Goal: Connect with others: Connect with others

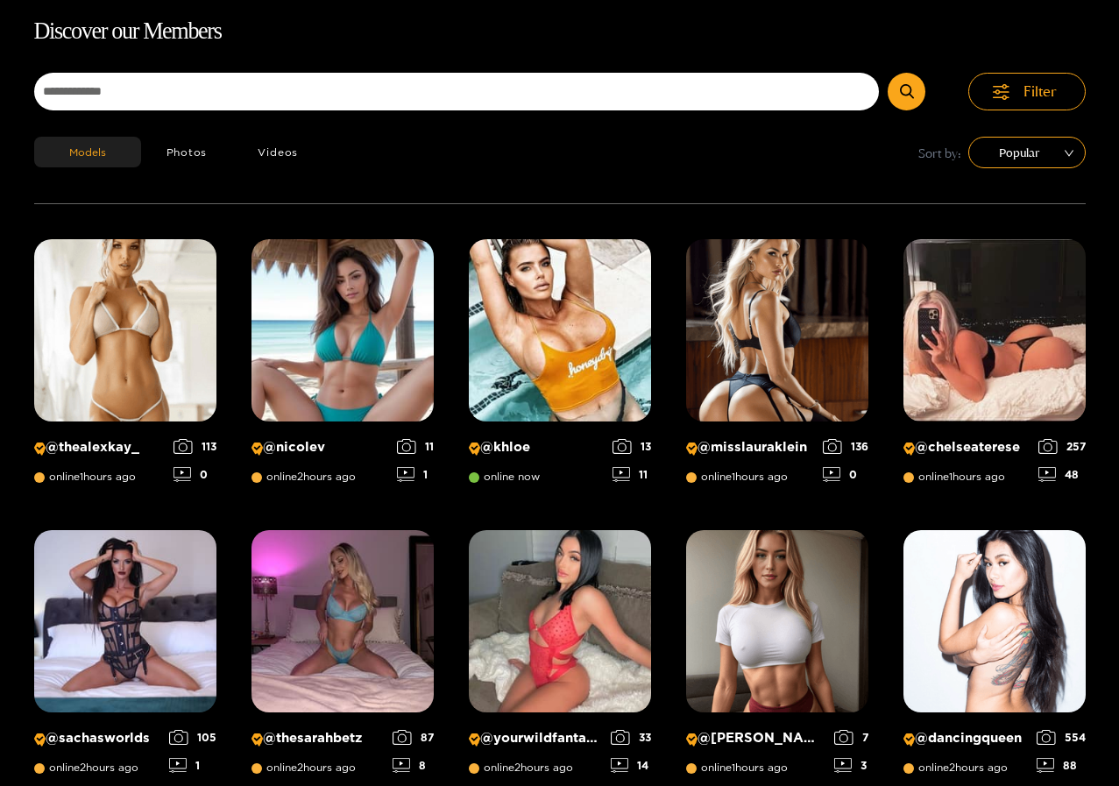
scroll to position [112, 0]
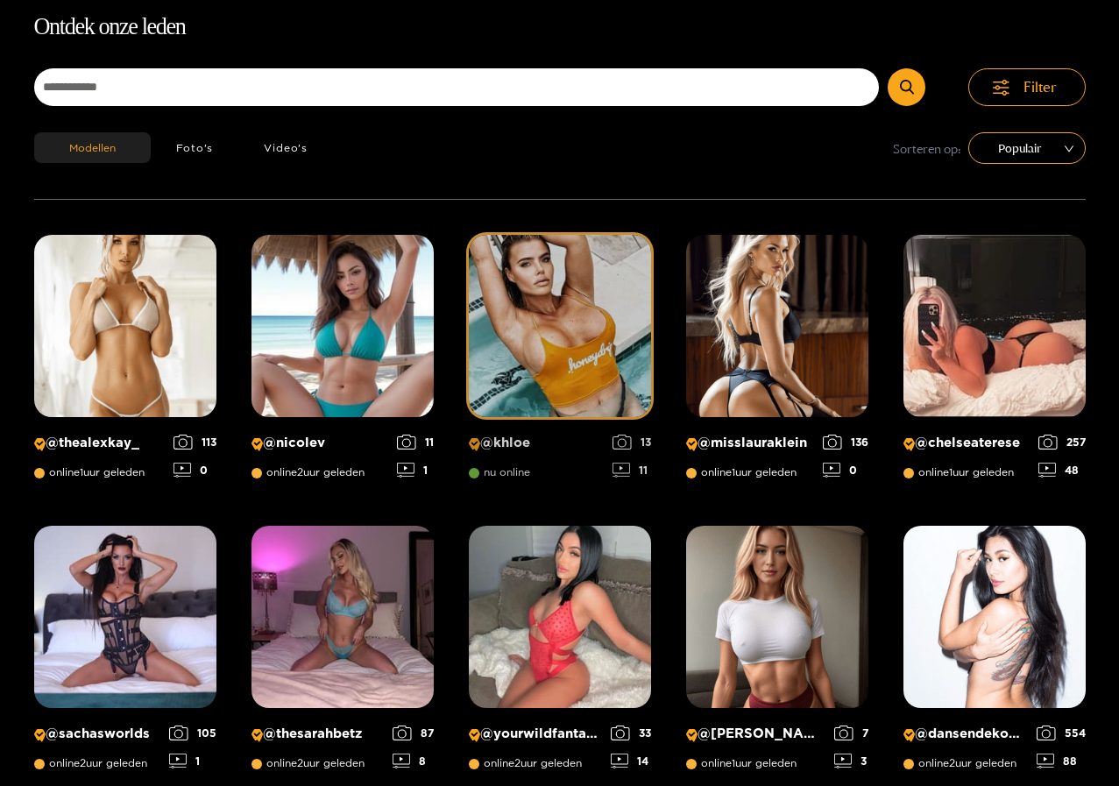
click at [506, 437] on font "@khloe" at bounding box center [505, 442] width 50 height 15
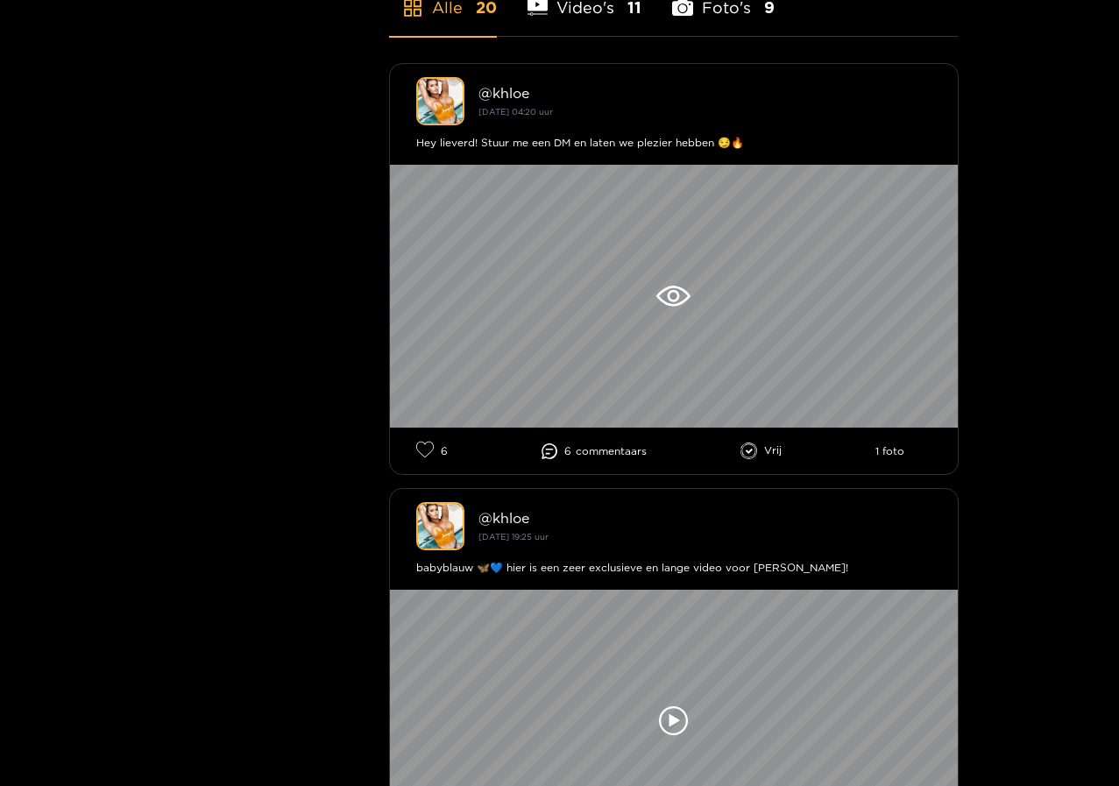
scroll to position [526, 0]
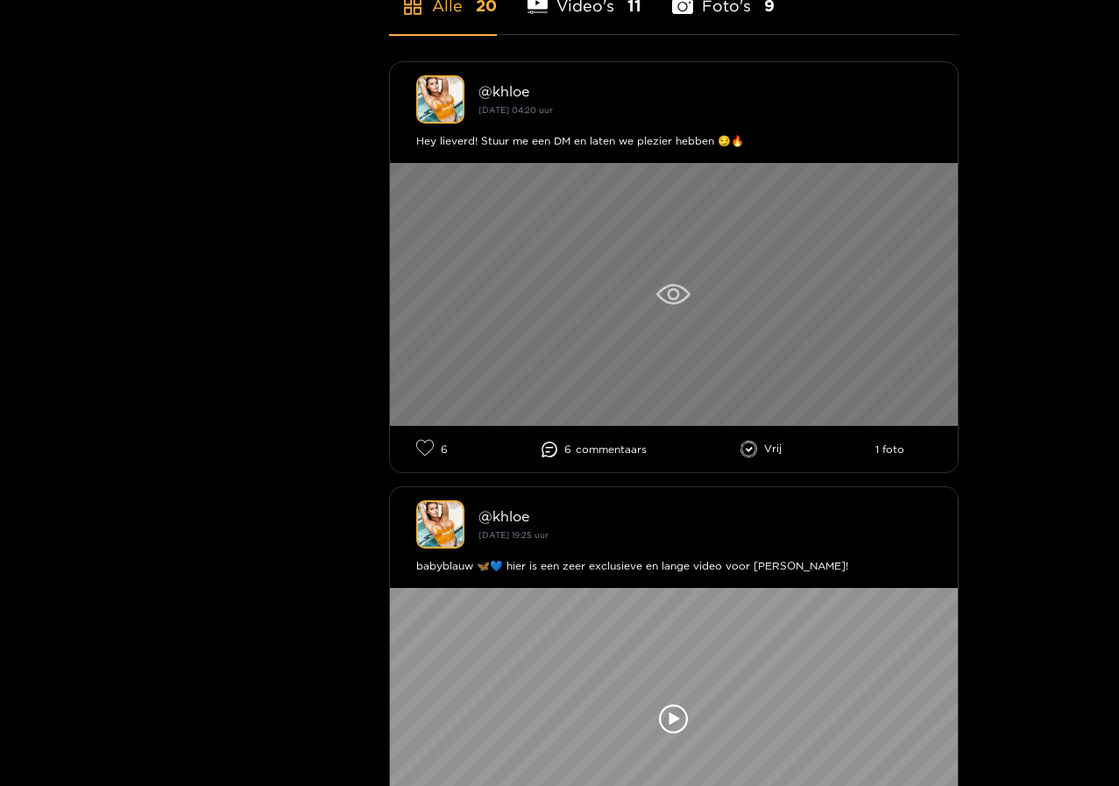
click at [684, 289] on icon at bounding box center [673, 294] width 34 height 21
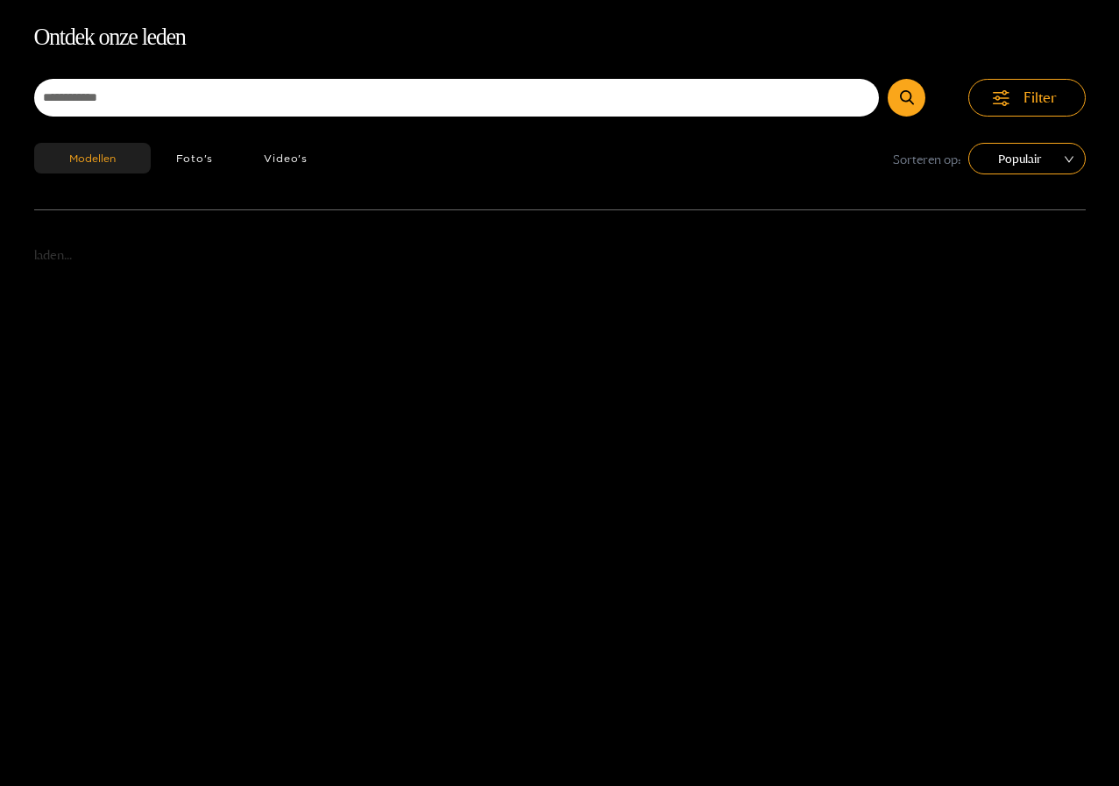
scroll to position [112, 0]
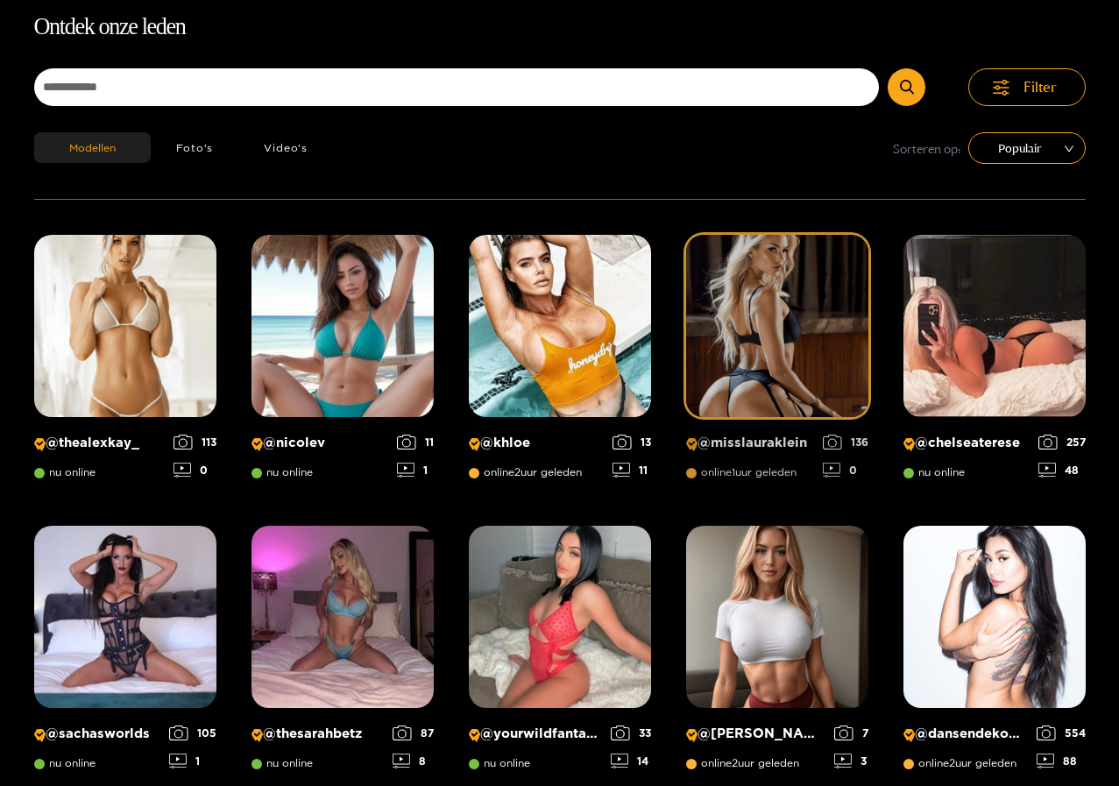
click at [790, 356] on img at bounding box center [777, 326] width 182 height 182
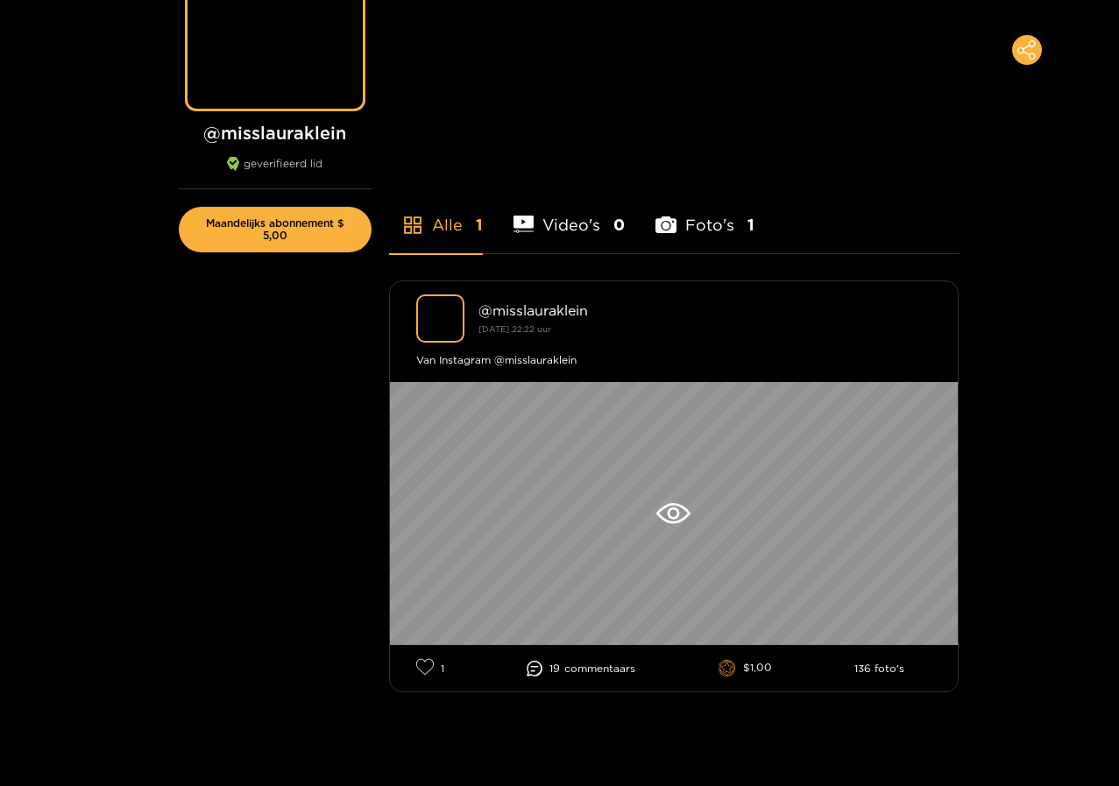
scroll to position [263, 0]
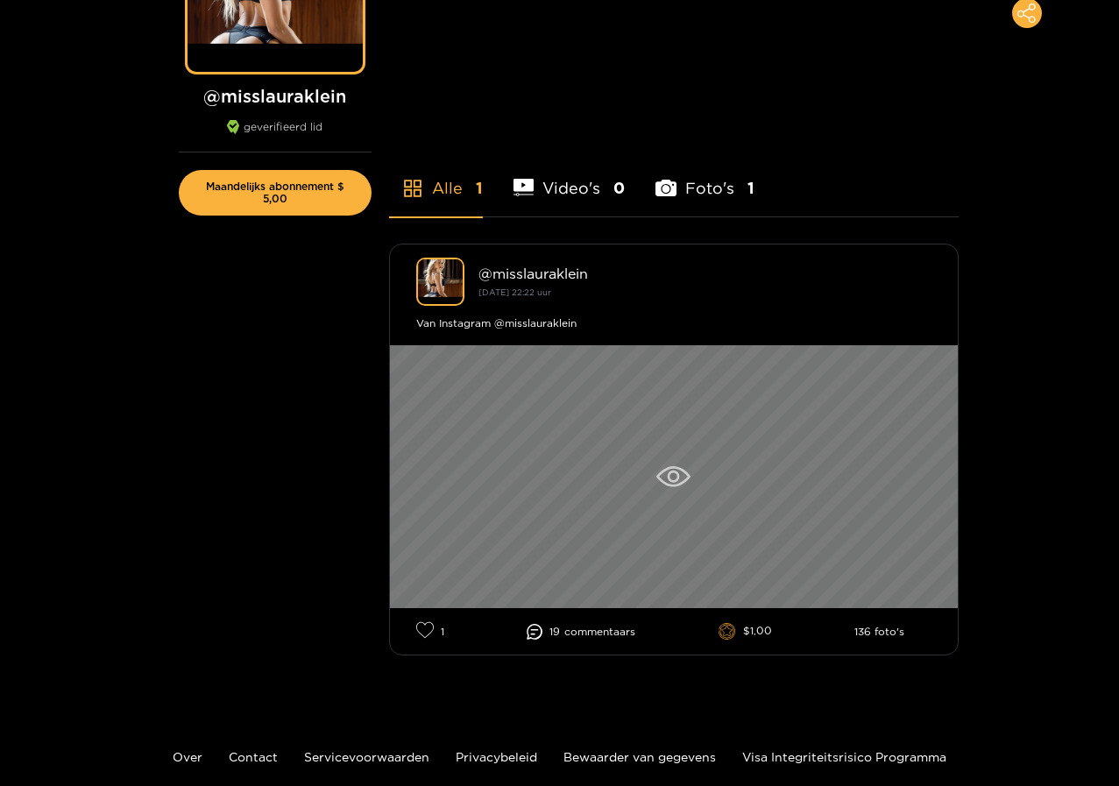
click at [679, 470] on icon at bounding box center [673, 476] width 34 height 21
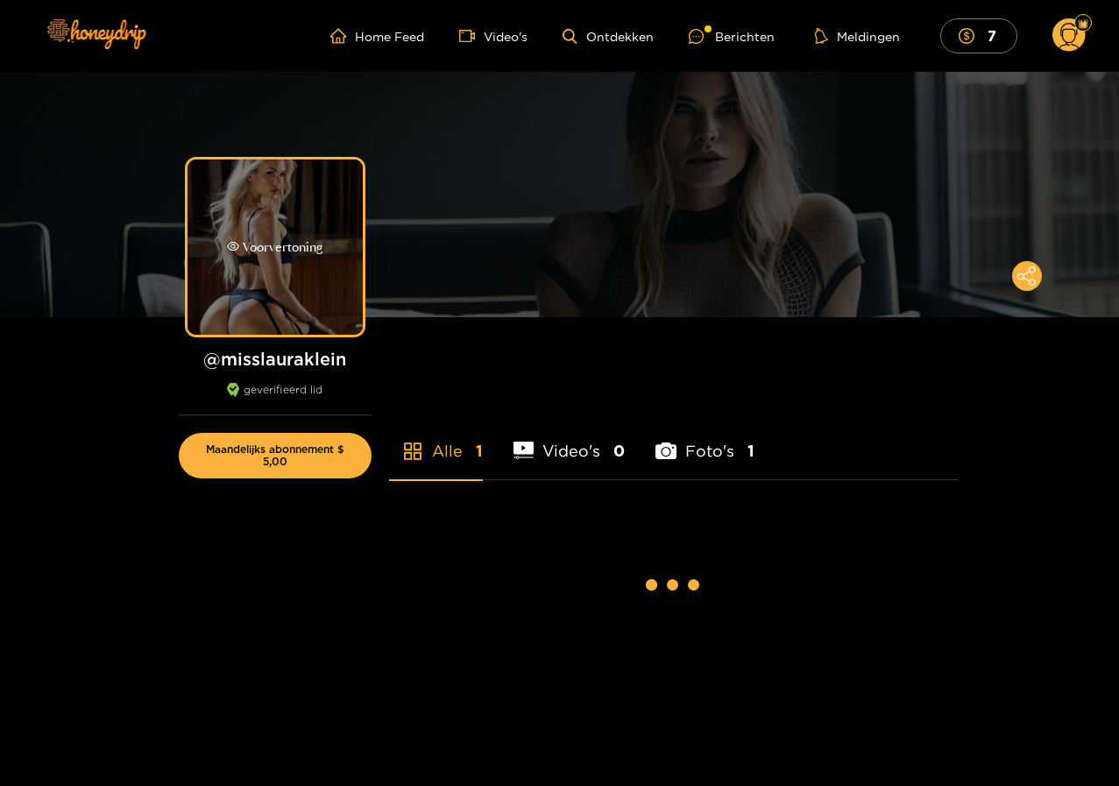
click at [311, 230] on div "Voorvertoning" at bounding box center [274, 246] width 175 height 175
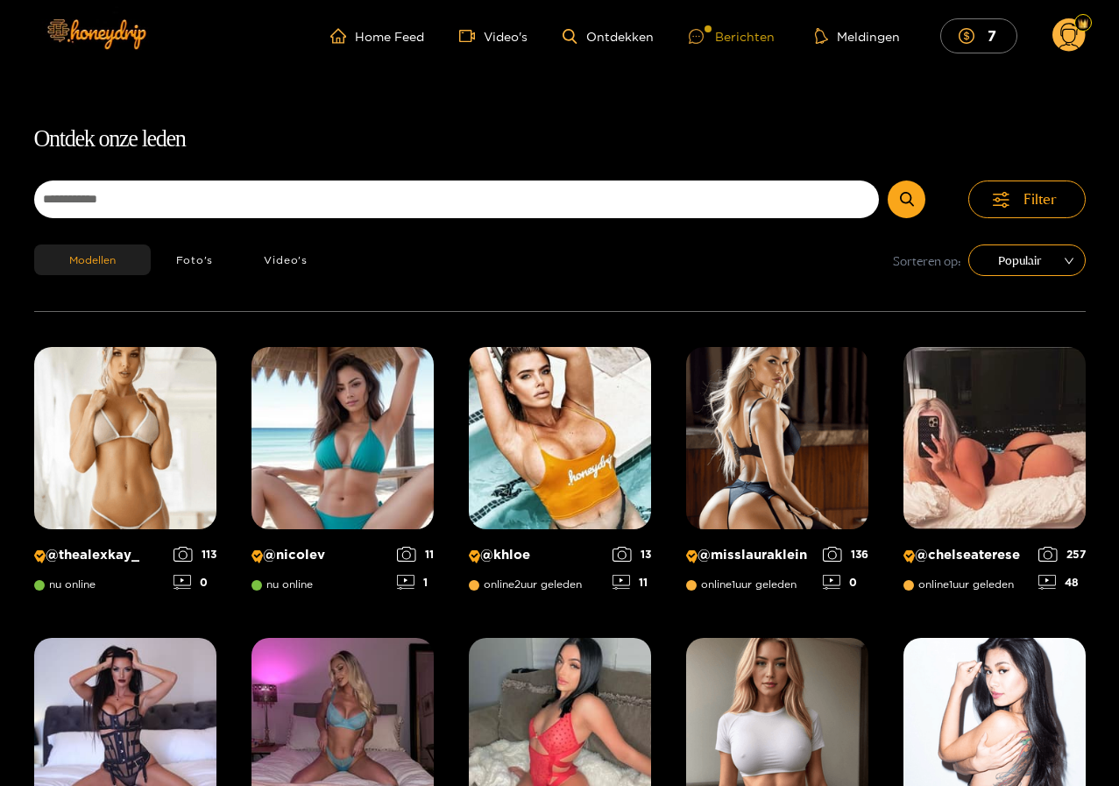
click at [727, 39] on font "Berichten" at bounding box center [745, 36] width 60 height 13
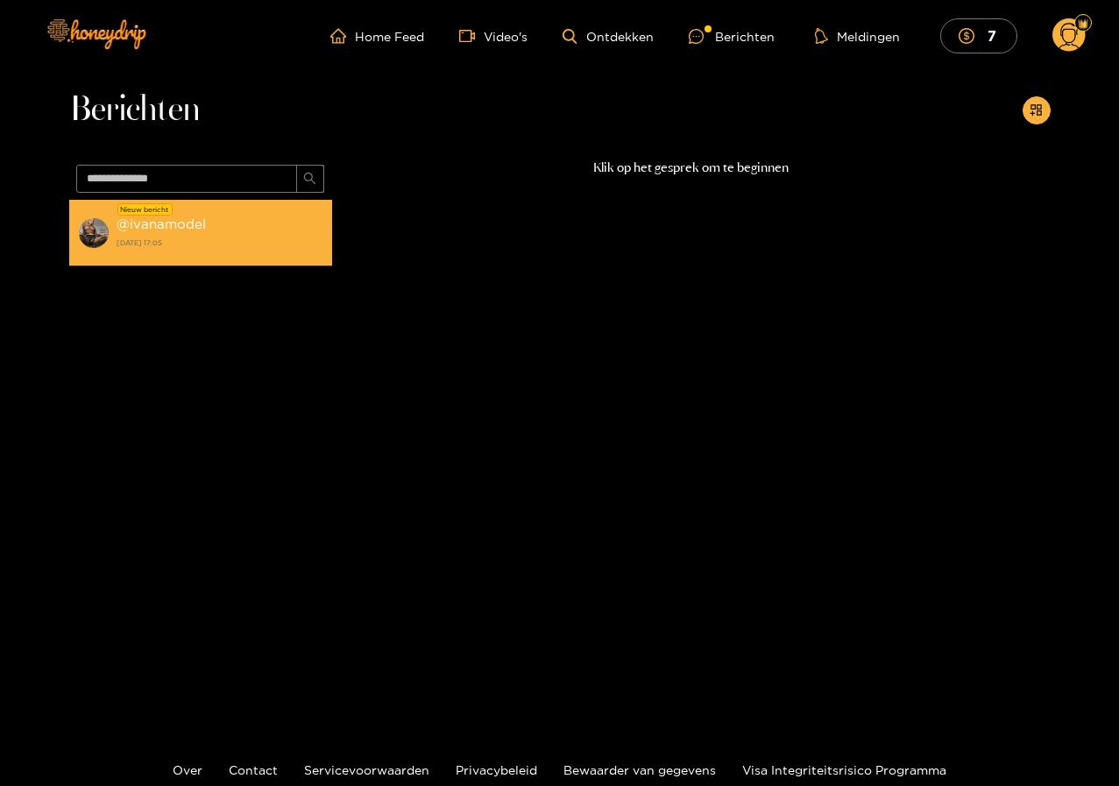
click at [162, 229] on font "ivanamodel" at bounding box center [168, 223] width 76 height 15
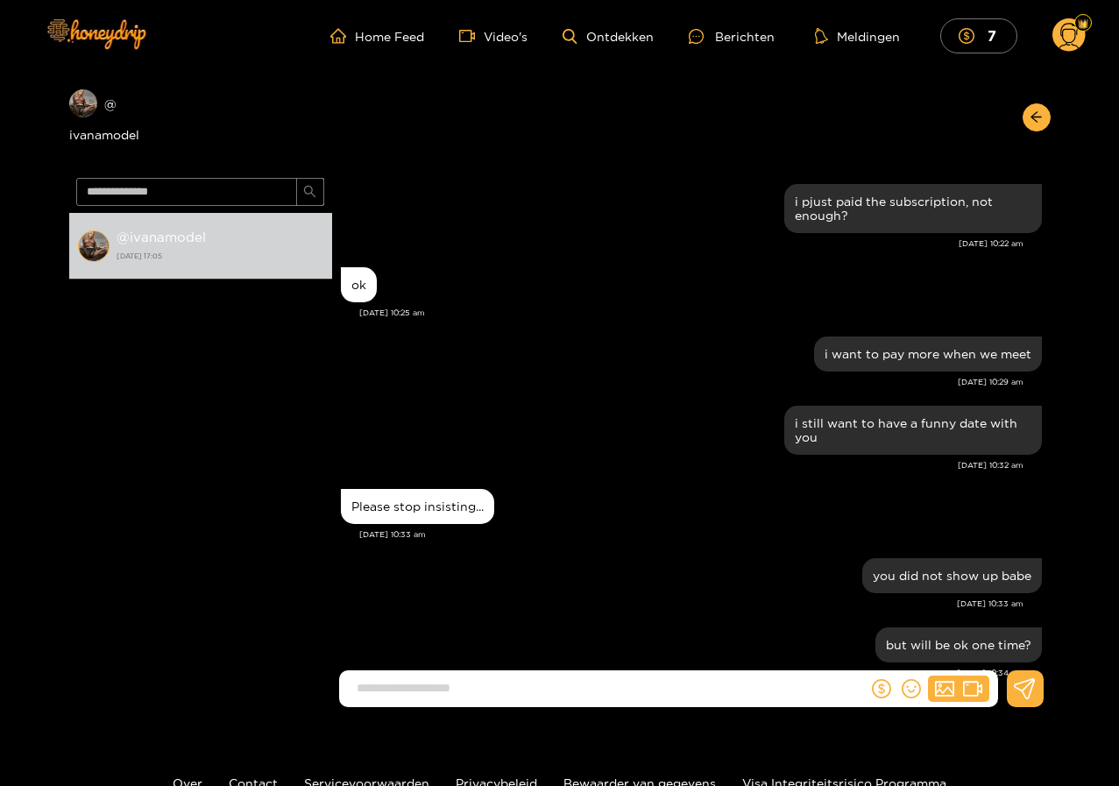
scroll to position [1554, 0]
